Goal: Task Accomplishment & Management: Manage account settings

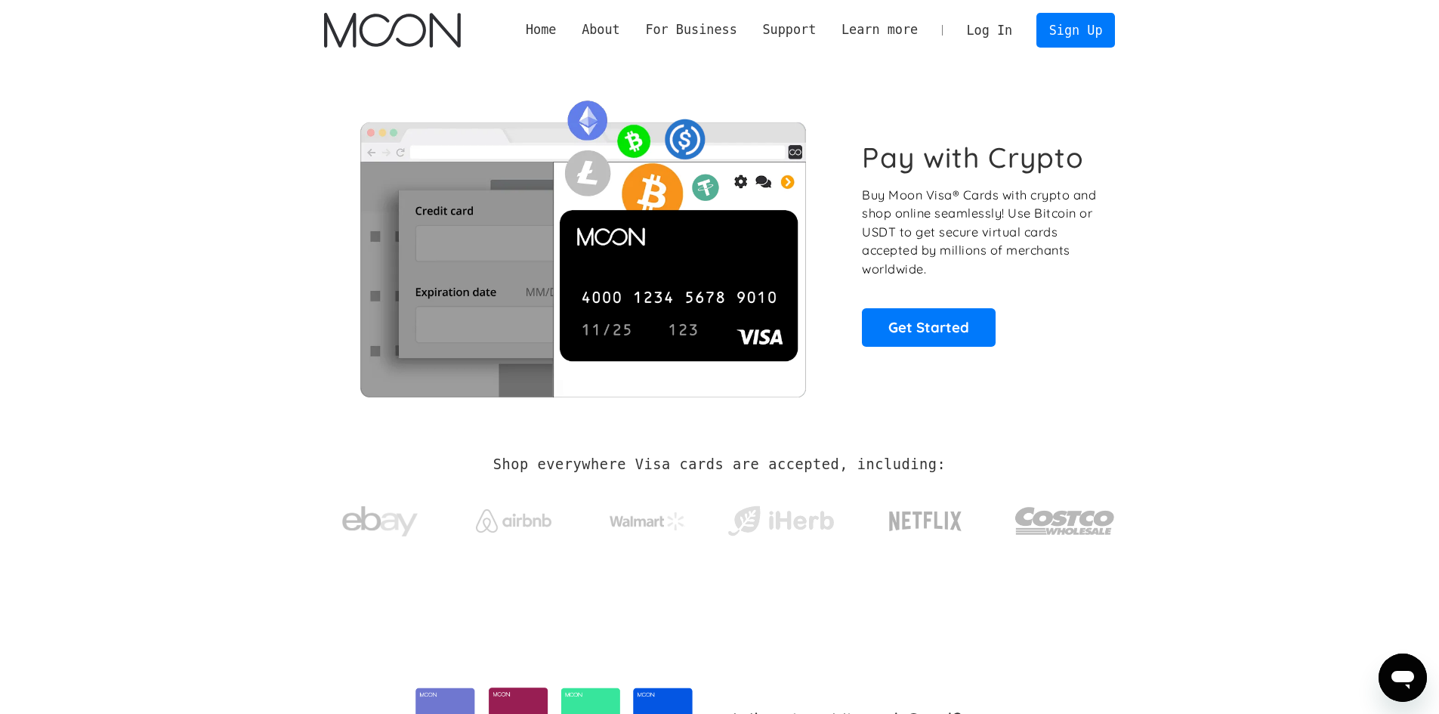
click at [1001, 30] on link "Log In" at bounding box center [989, 30] width 71 height 33
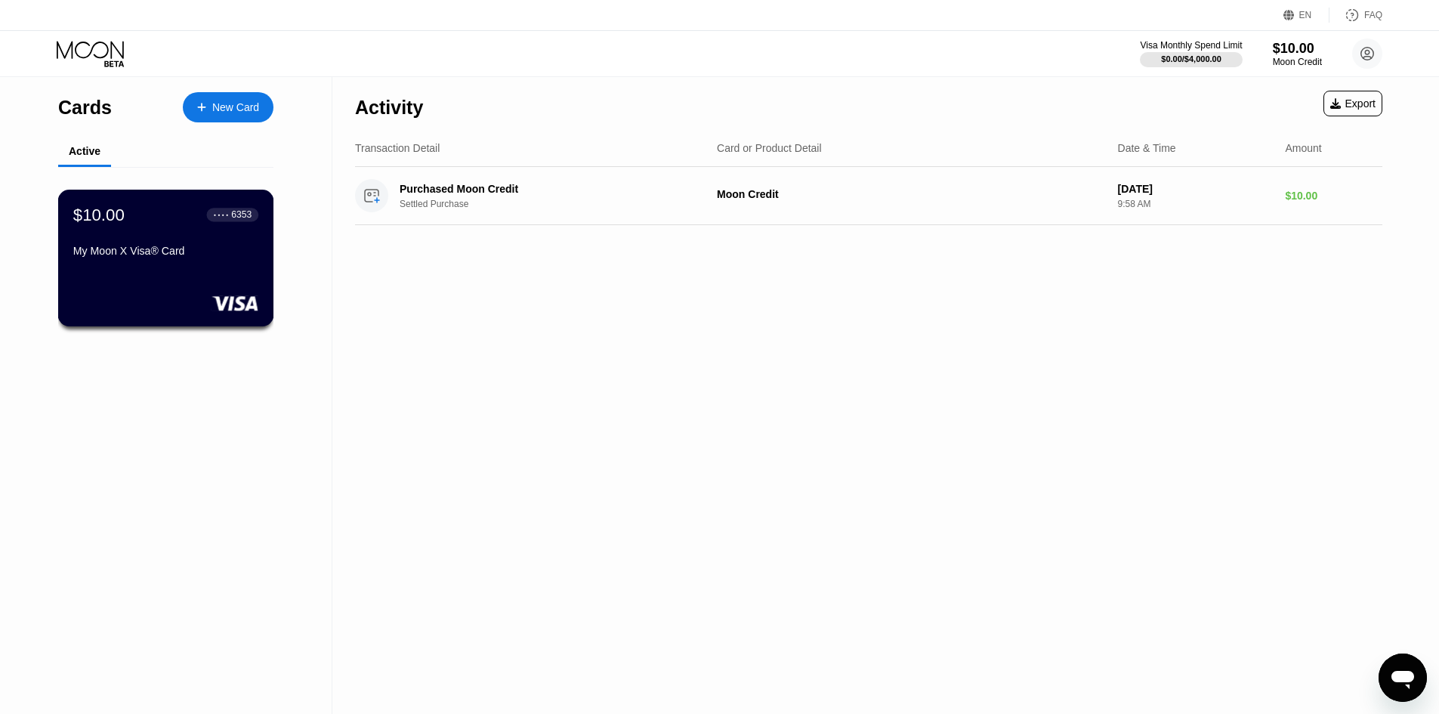
click at [89, 240] on div "$10.00 ● ● ● ● 6353 My Moon X Visa® Card" at bounding box center [165, 234] width 185 height 58
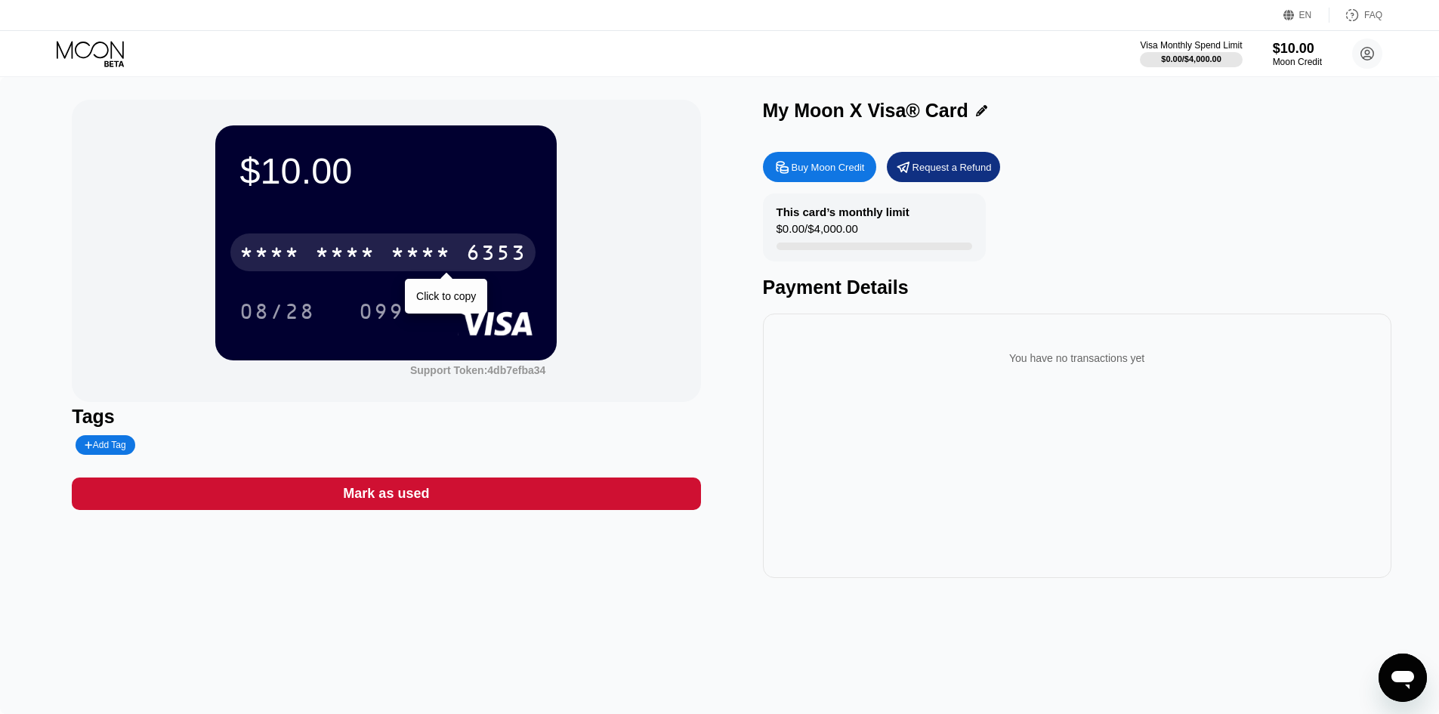
click at [358, 263] on div "* * * *" at bounding box center [345, 255] width 60 height 24
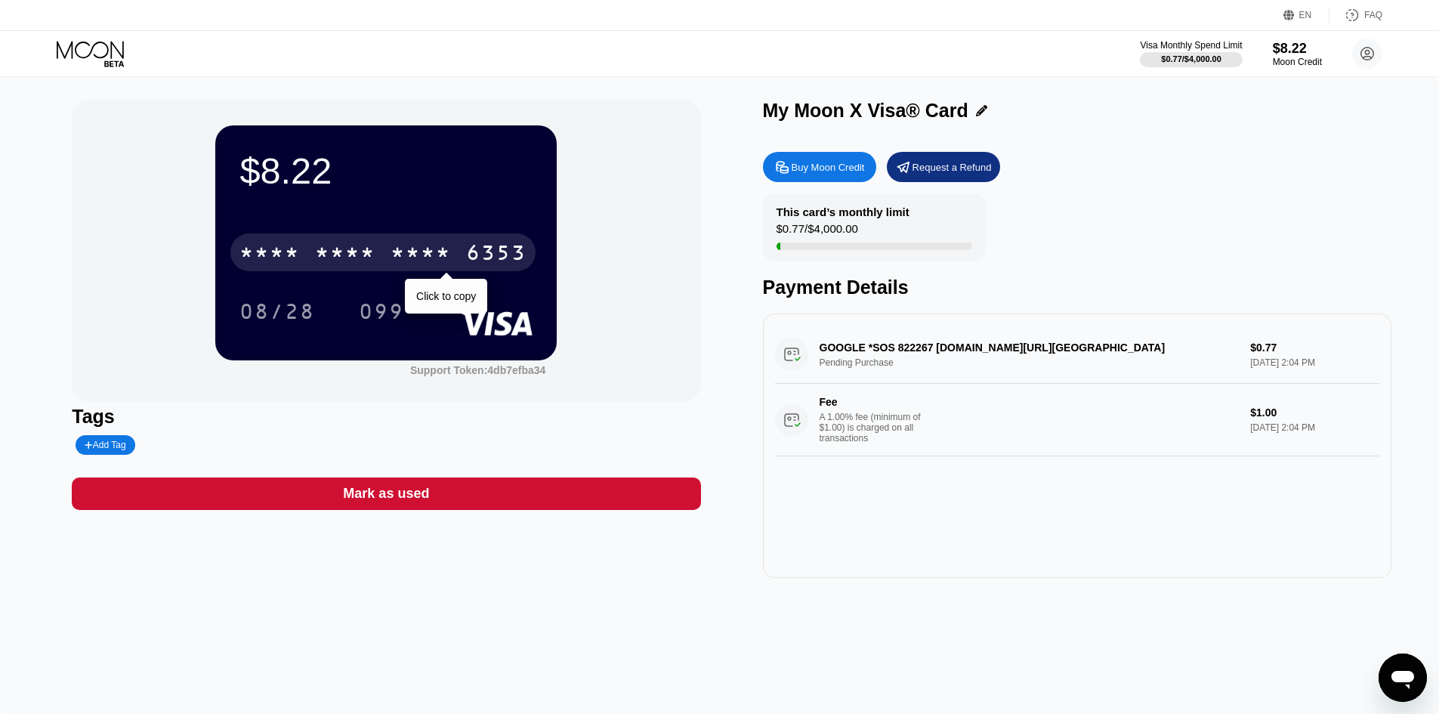
click at [346, 252] on div "* * * *" at bounding box center [345, 255] width 60 height 24
click at [465, 237] on div "4513 6500 2224 6353" at bounding box center [382, 252] width 305 height 38
click at [385, 261] on div "* * * * * * * * * * * * 6353" at bounding box center [382, 252] width 305 height 38
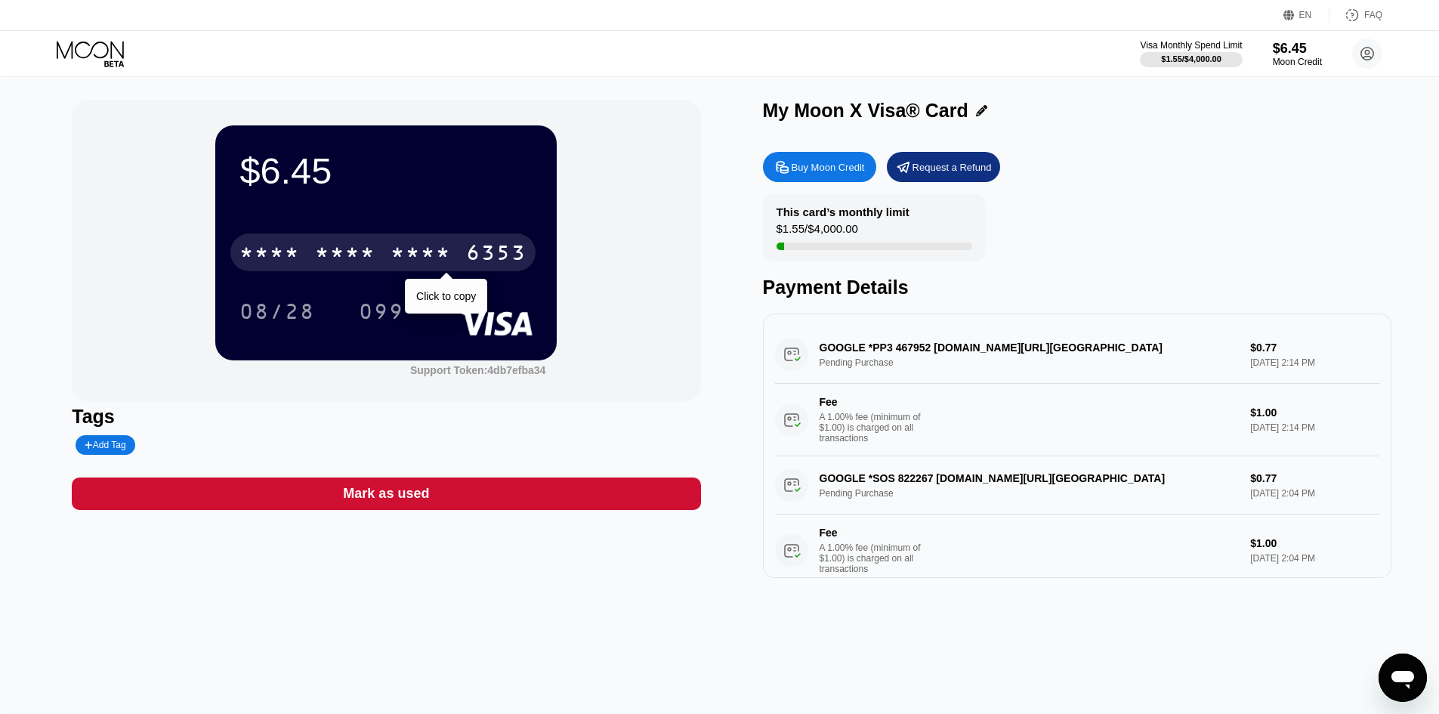
click at [357, 260] on div "* * * *" at bounding box center [345, 255] width 60 height 24
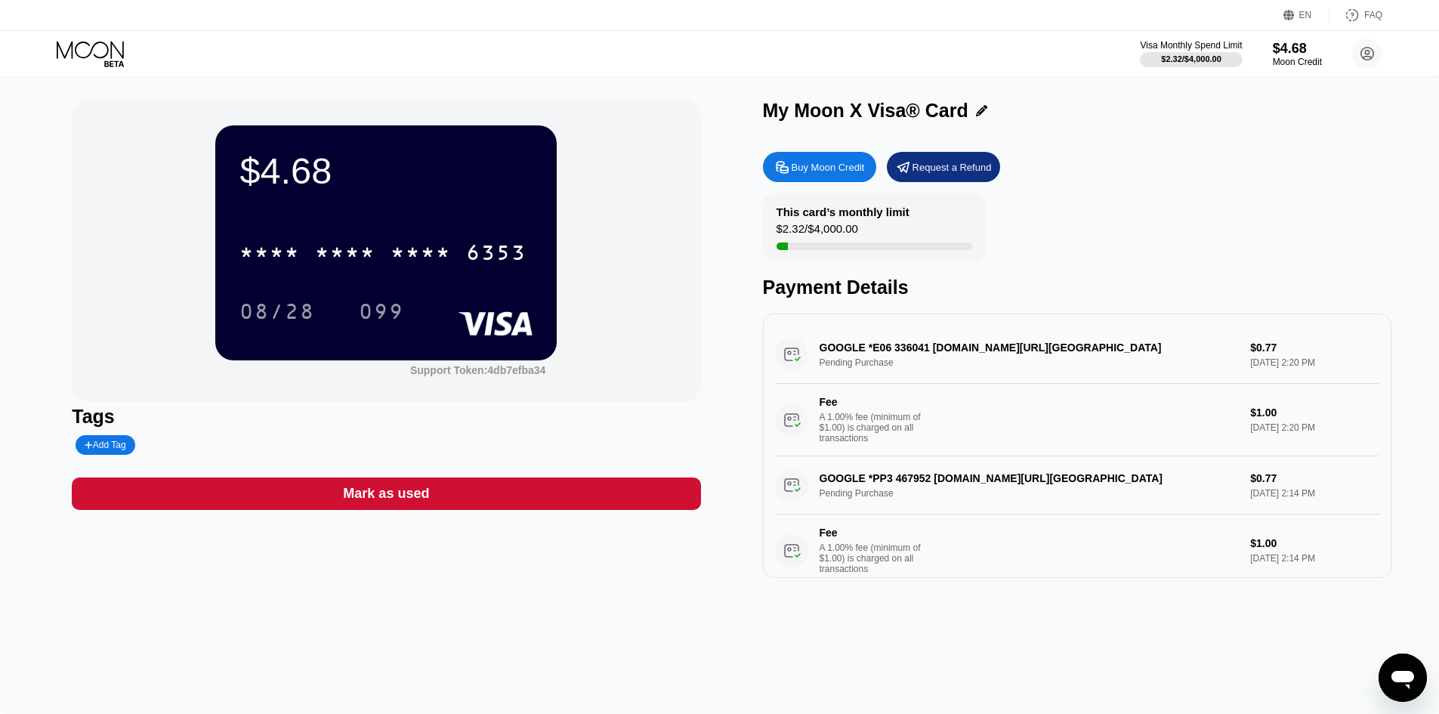
click at [326, 271] on div "* * * * * * * * * * * * 6353" at bounding box center [382, 252] width 305 height 38
